Goal: Navigation & Orientation: Find specific page/section

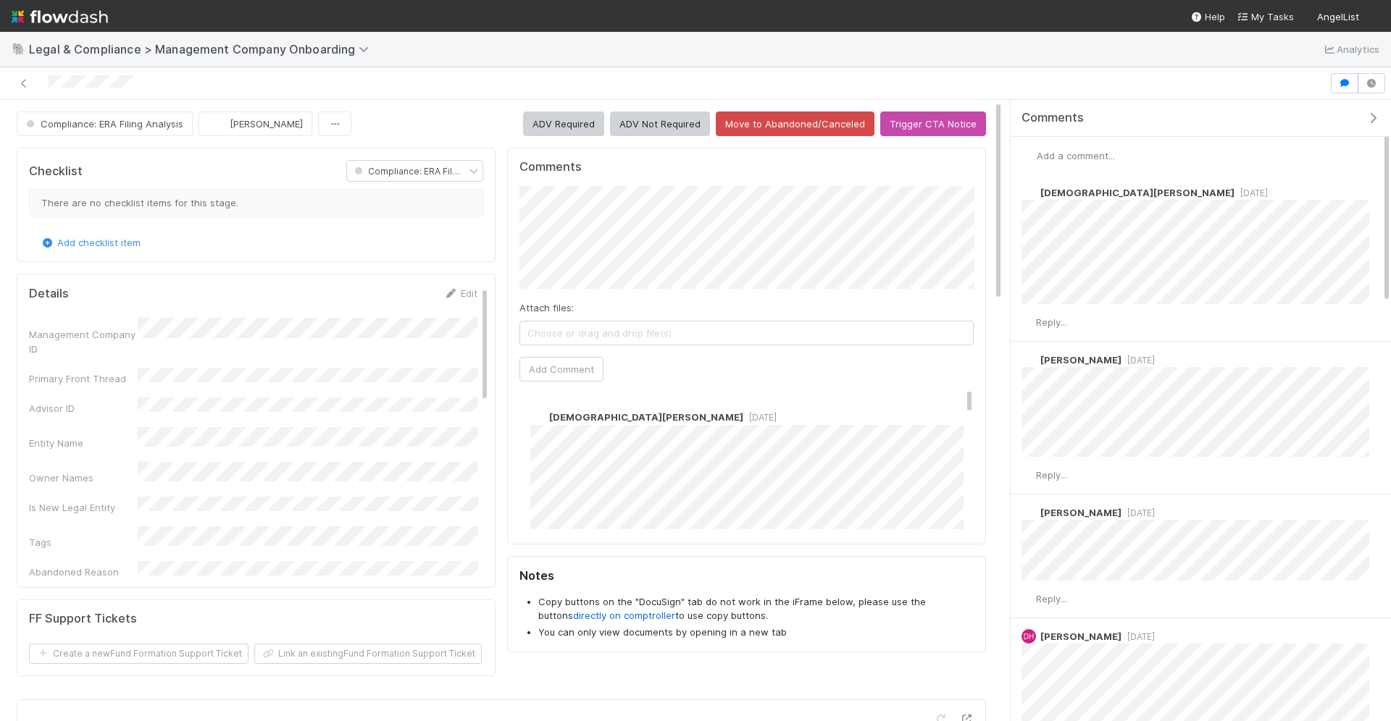
scroll to position [16, 0]
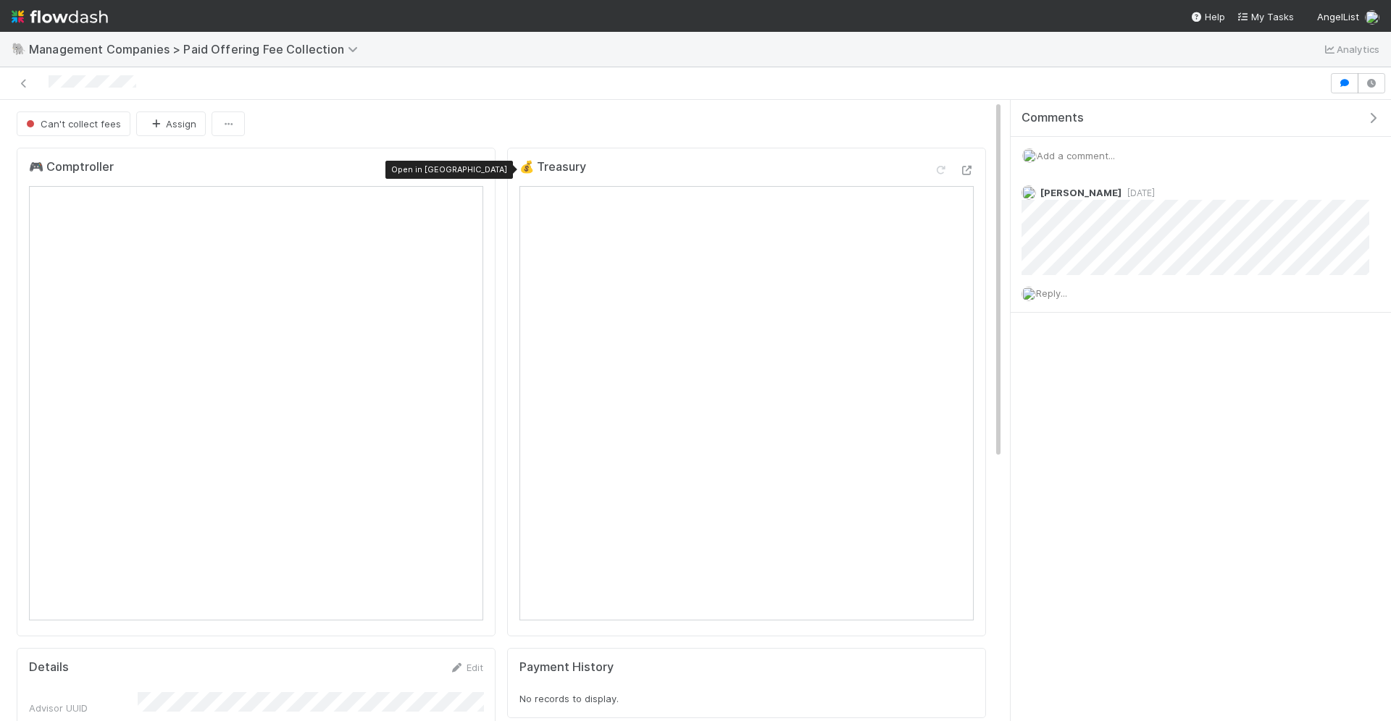
click at [473, 169] on icon at bounding box center [476, 170] width 14 height 9
